Goal: Task Accomplishment & Management: Use online tool/utility

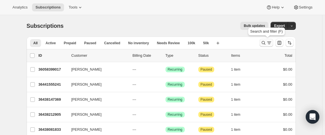
click at [265, 42] on icon "Search and filter results" at bounding box center [263, 43] width 4 height 4
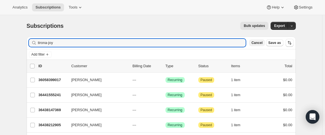
type input "tirona-joy"
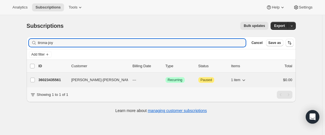
click at [63, 78] on p "36023435561" at bounding box center [52, 80] width 28 height 6
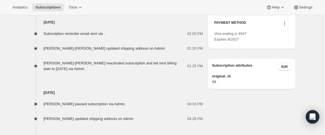
scroll to position [257, 0]
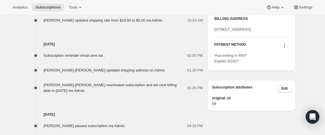
click at [286, 48] on icon at bounding box center [284, 45] width 6 height 6
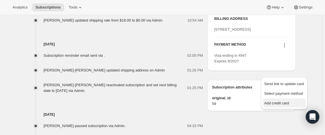
click at [281, 103] on span "Add credit card" at bounding box center [276, 103] width 25 height 4
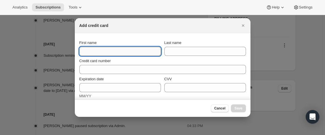
click at [145, 50] on input "First name" at bounding box center [119, 51] width 81 height 9
type input "[PERSON_NAME]"
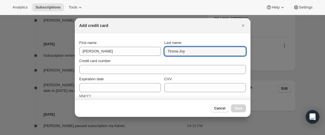
type input "Tirona-Joy"
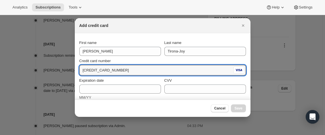
type input "4815 8208 7164 0064"
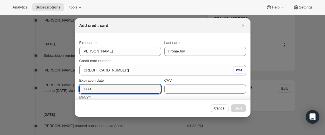
type input "0830"
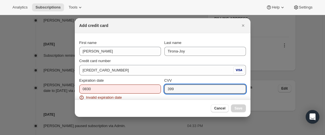
type input "399"
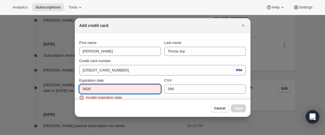
click at [101, 89] on input "0830" at bounding box center [119, 88] width 81 height 9
drag, startPoint x: 100, startPoint y: 89, endPoint x: 81, endPoint y: 90, distance: 18.7
click at [81, 89] on input "0830" at bounding box center [119, 88] width 81 height 9
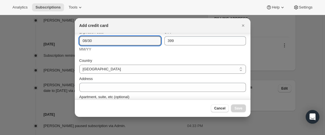
scroll to position [51, 0]
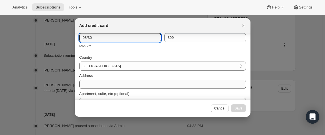
type input "08/30"
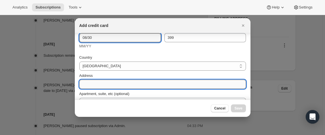
click at [108, 81] on input "Address" at bounding box center [162, 84] width 166 height 9
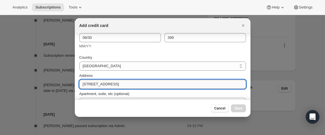
type input "420 Central Ave"
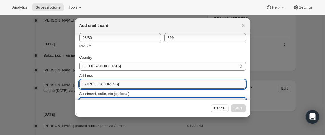
scroll to position [58, 0]
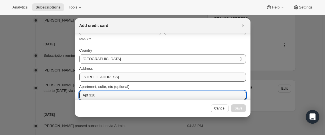
type input "Apt 310"
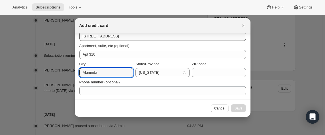
type input "Alameda"
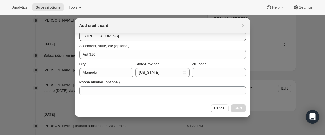
select select "CA"
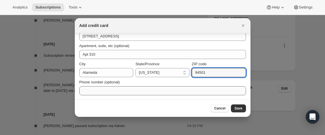
type input "94501"
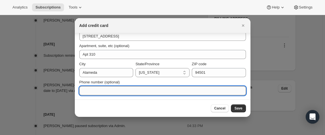
click at [169, 93] on input "Phone number (optional)" at bounding box center [162, 90] width 166 height 9
type input "7076557586"
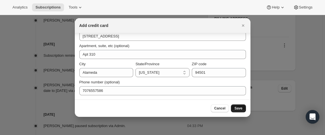
click at [234, 111] on button "Save" at bounding box center [238, 108] width 15 height 8
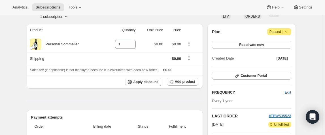
scroll to position [0, 0]
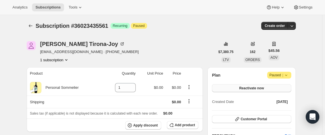
click at [257, 88] on span "Reactivate now" at bounding box center [251, 88] width 25 height 5
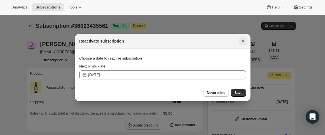
click at [241, 40] on icon "Close" at bounding box center [243, 41] width 6 height 6
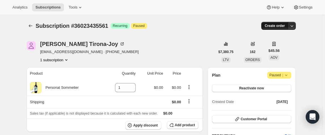
click at [270, 24] on span "Create order" at bounding box center [274, 25] width 20 height 5
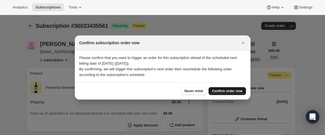
click at [220, 91] on span "Confirm order now" at bounding box center [227, 91] width 30 height 5
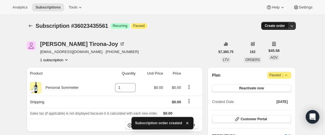
click at [270, 25] on span "Create order" at bounding box center [274, 25] width 20 height 5
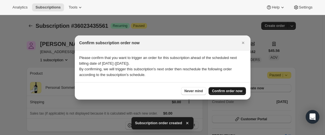
click at [217, 90] on span "Confirm order now" at bounding box center [227, 91] width 30 height 5
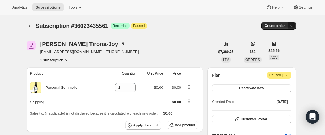
click at [293, 29] on button "button" at bounding box center [291, 26] width 8 height 8
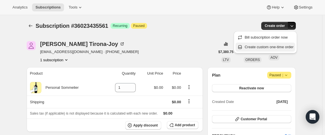
click at [286, 44] on span "Create custom one-time order" at bounding box center [268, 47] width 49 height 6
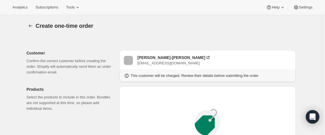
scroll to position [103, 0]
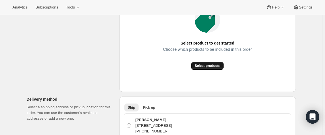
click at [203, 66] on span "Select products" at bounding box center [206, 65] width 25 height 5
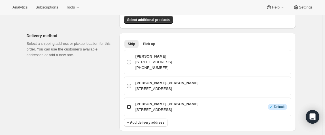
click at [129, 85] on span at bounding box center [128, 85] width 5 height 5
click at [127, 84] on input "[PERSON_NAME]-[PERSON_NAME] [STREET_ADDRESS]" at bounding box center [126, 83] width 0 height 0
radio input "true"
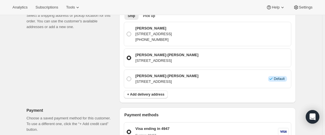
scroll to position [180, 0]
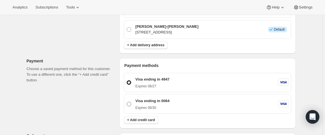
click at [179, 98] on div "Visa ending in 0064 Expires [CREDIT_CARD_DATA]" at bounding box center [211, 104] width 155 height 12
click at [127, 102] on input "Visa ending in 0064 Expires [CREDIT_CARD_DATA]" at bounding box center [126, 102] width 0 height 0
radio input "true"
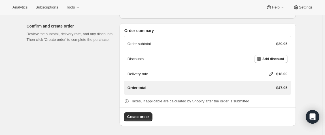
scroll to position [335, 0]
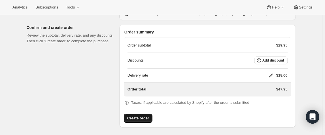
click at [149, 119] on span "Create order" at bounding box center [138, 118] width 22 height 6
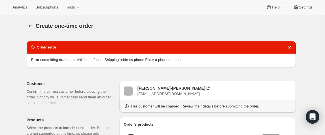
scroll to position [103, 0]
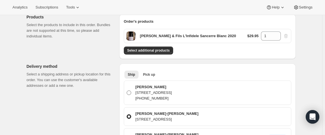
click at [131, 93] on span at bounding box center [128, 92] width 5 height 5
click at [127, 91] on input "[PERSON_NAME] [STREET_ADDRESS] [PHONE_NUMBER]" at bounding box center [126, 90] width 0 height 0
radio input "true"
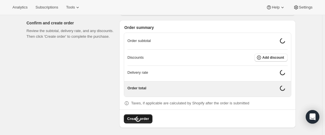
scroll to position [335, 0]
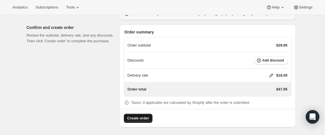
click at [135, 115] on span "Create order" at bounding box center [138, 118] width 22 height 6
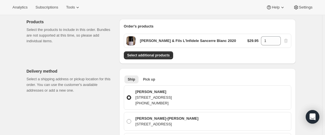
scroll to position [103, 0]
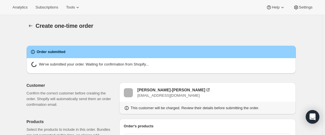
radio input "false"
radio input "true"
